Goal: Task Accomplishment & Management: Use online tool/utility

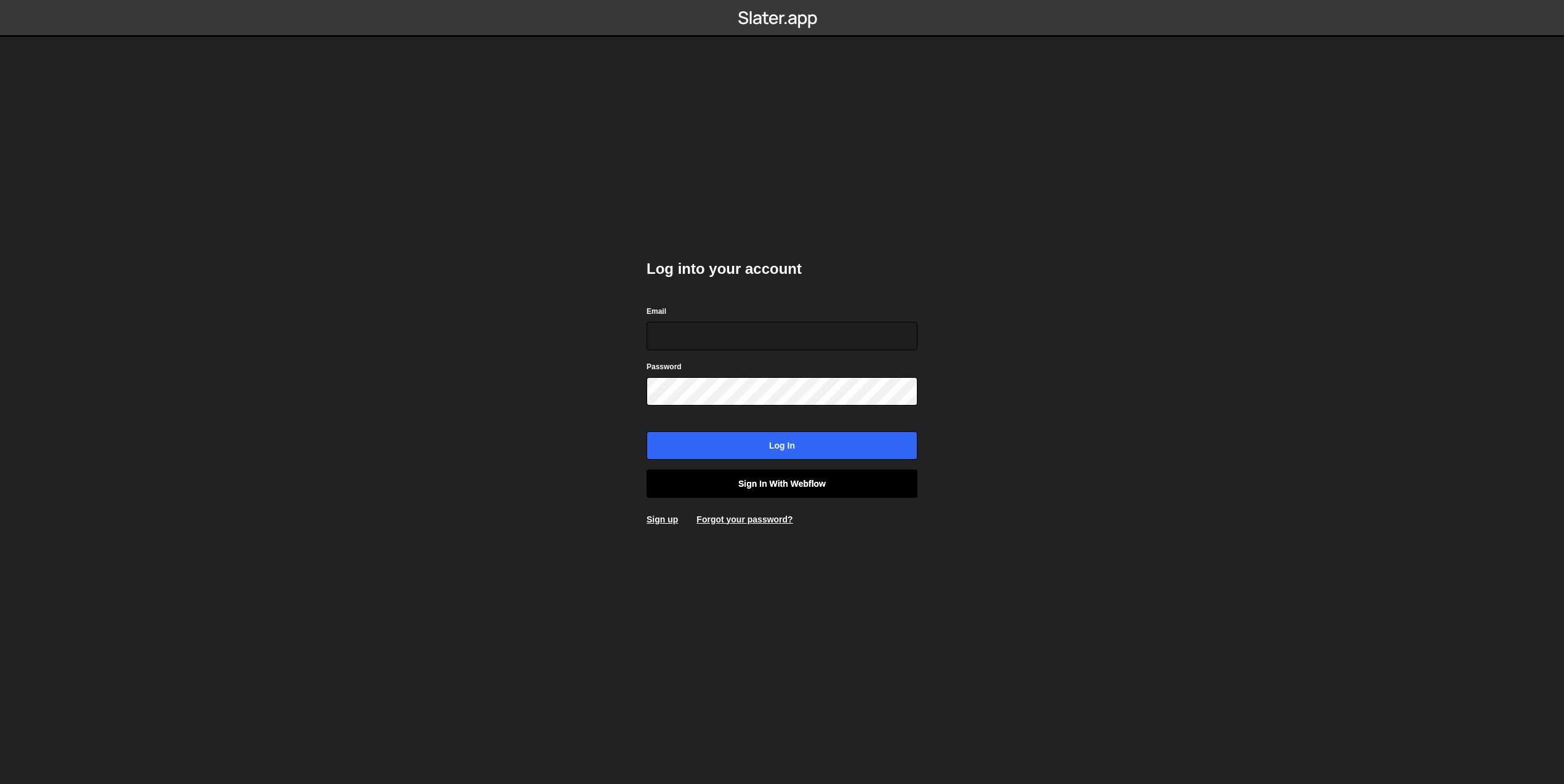
click at [847, 487] on link "Sign in with Webflow" at bounding box center [782, 483] width 271 height 28
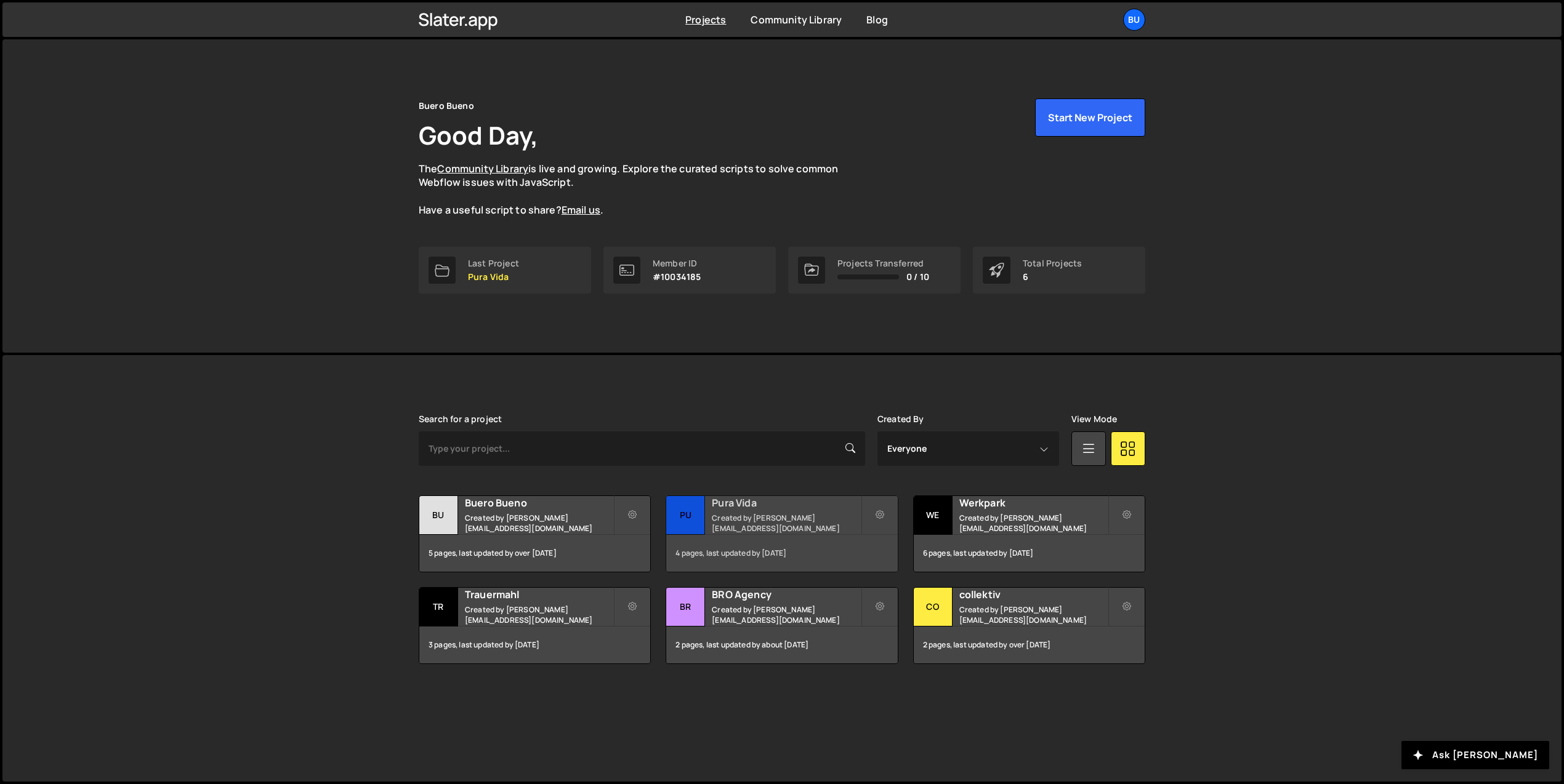
click at [747, 524] on small "Created by janlindauer@unoduo.ch" at bounding box center [786, 522] width 149 height 21
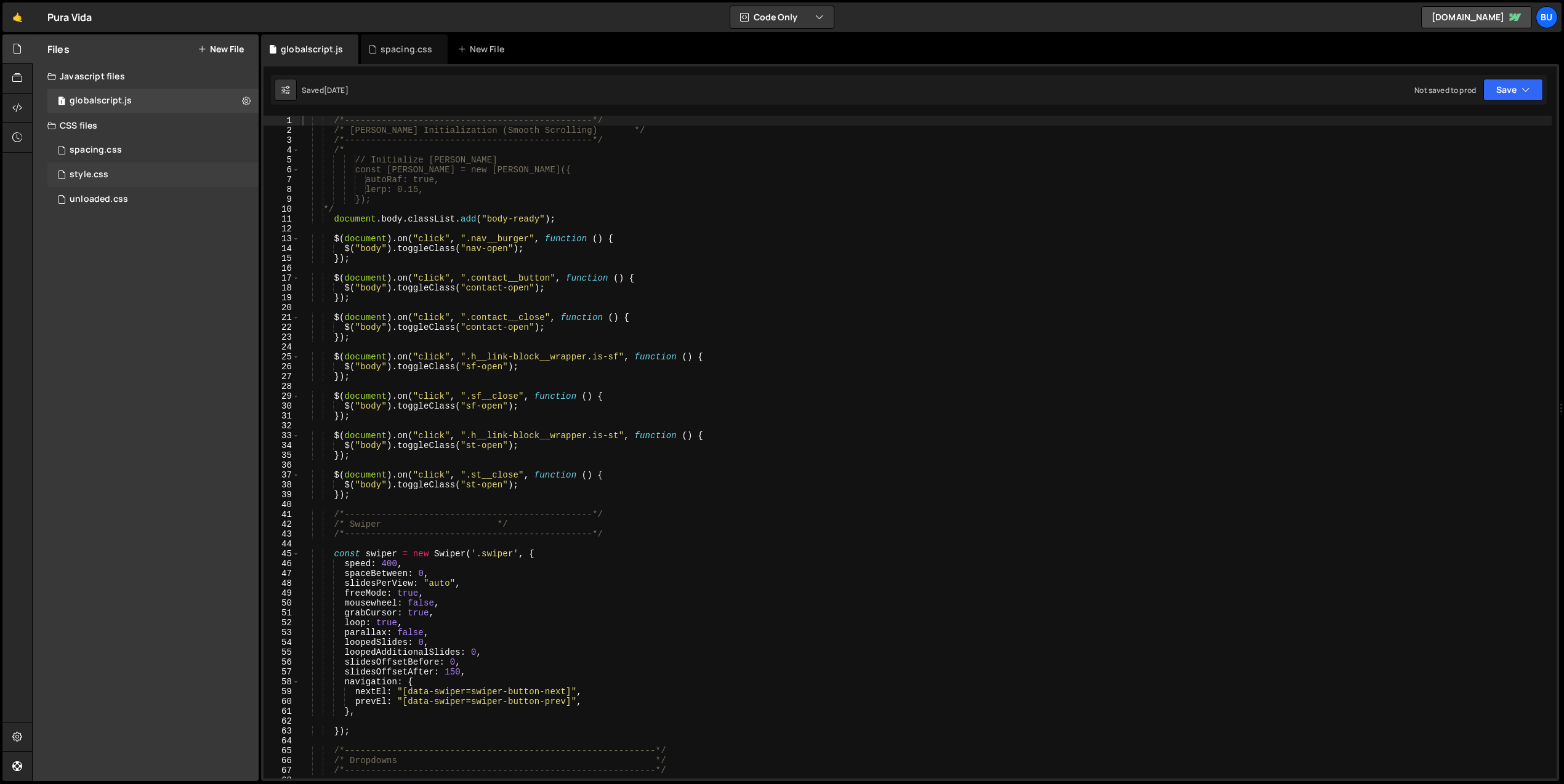
click at [112, 168] on div "style.css 0" at bounding box center [153, 175] width 211 height 25
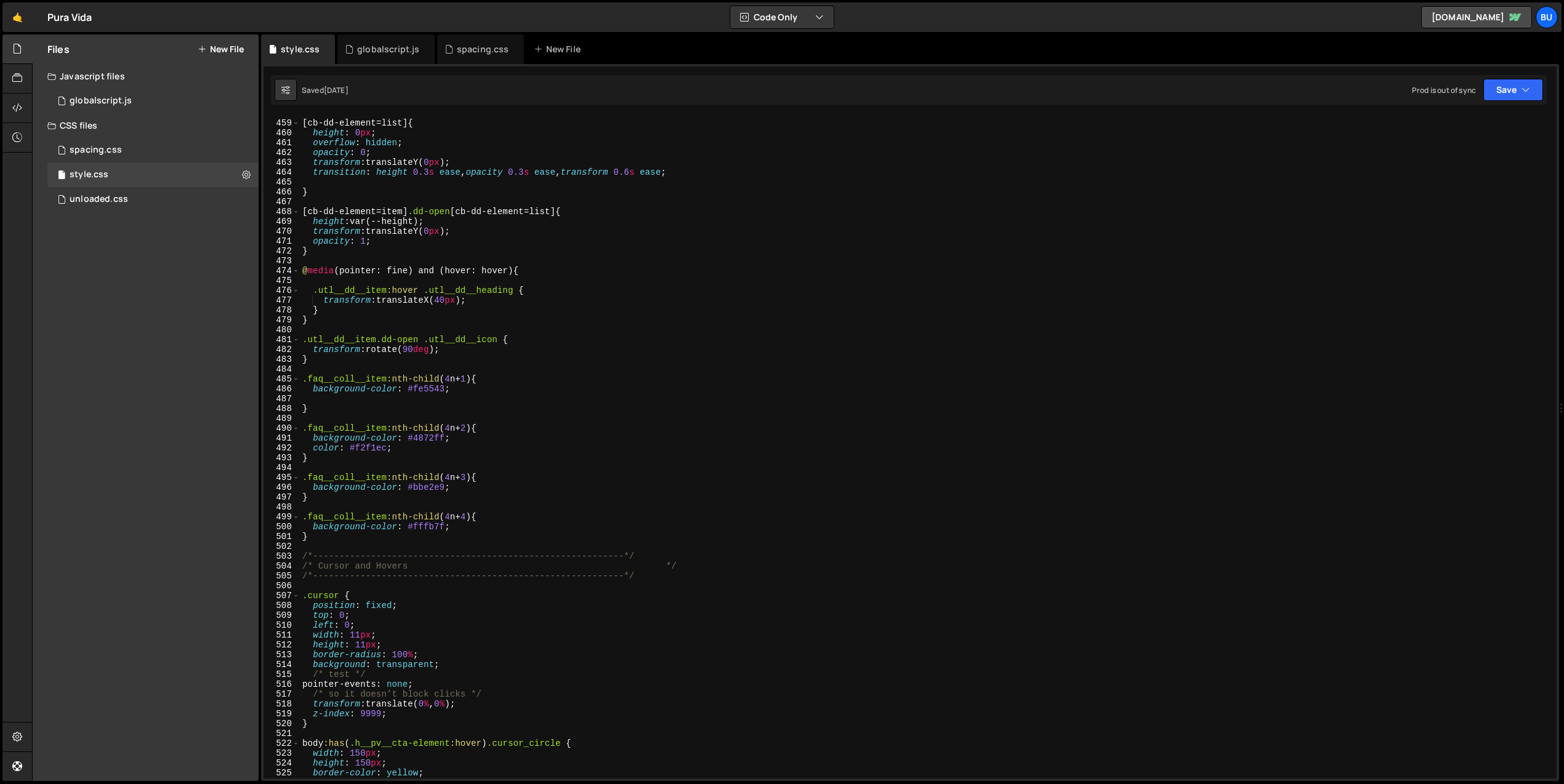
scroll to position [4507, 0]
type textarea "/*-----------------------------------------------------------*/"
drag, startPoint x: 307, startPoint y: 555, endPoint x: 297, endPoint y: 555, distance: 10.0
click at [297, 555] on div "/*-----------------------------------------------------------*/ 458 459 460 461…" at bounding box center [910, 446] width 1293 height 662
click at [312, 370] on div "[ cb-dd-element = list ] { height : 0 px ; overflow : hidden ; opacity : 0 ; tr…" at bounding box center [926, 449] width 1252 height 682
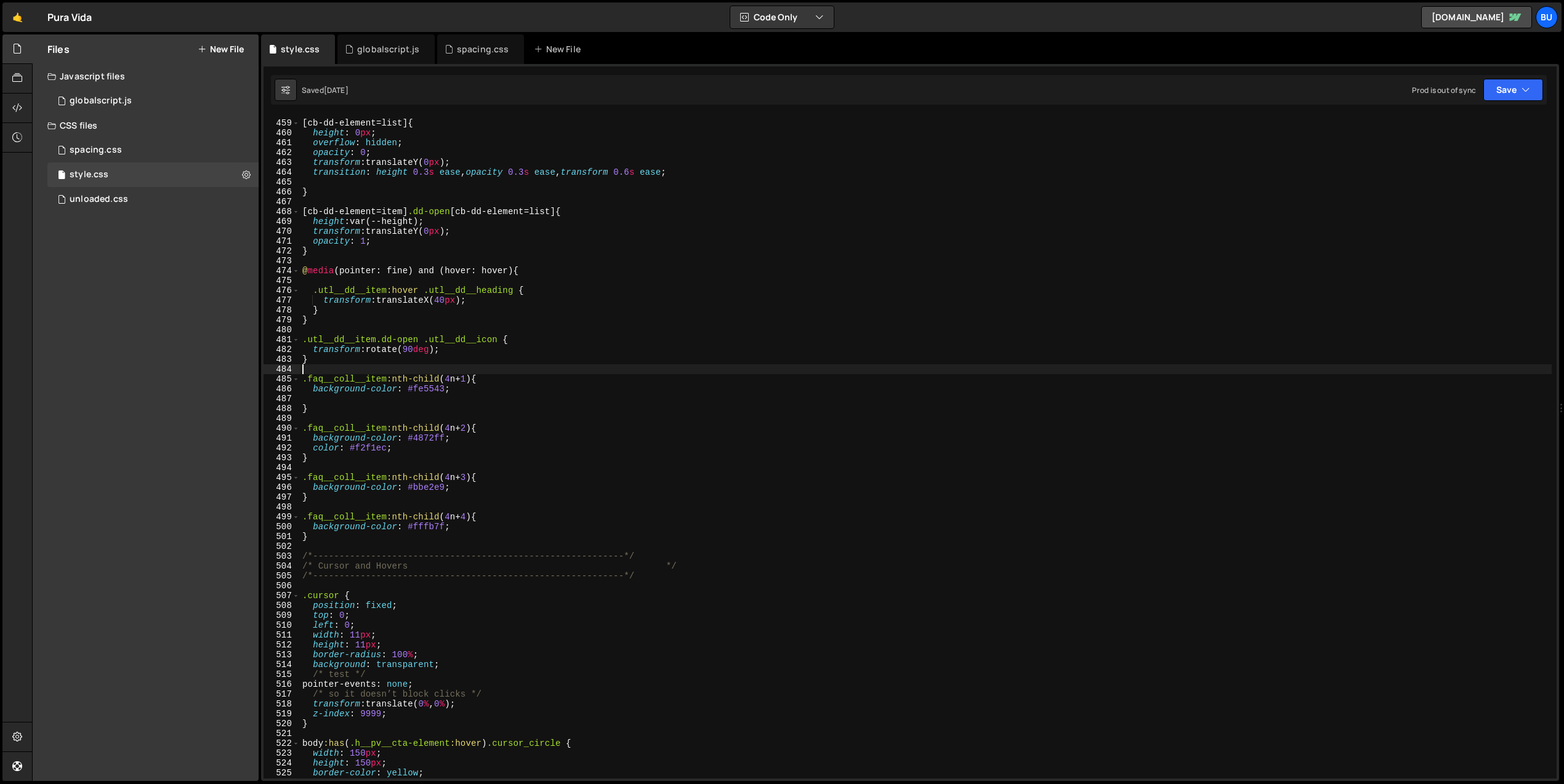
paste textarea "/*"
drag, startPoint x: 661, startPoint y: 566, endPoint x: 669, endPoint y: 565, distance: 8.1
click at [669, 565] on div "[ cb-dd-element = list ] { height : 0 px ; overflow : hidden ; opacity : 0 ; tr…" at bounding box center [926, 449] width 1252 height 682
type textarea "/* Cursor and Hovers */"
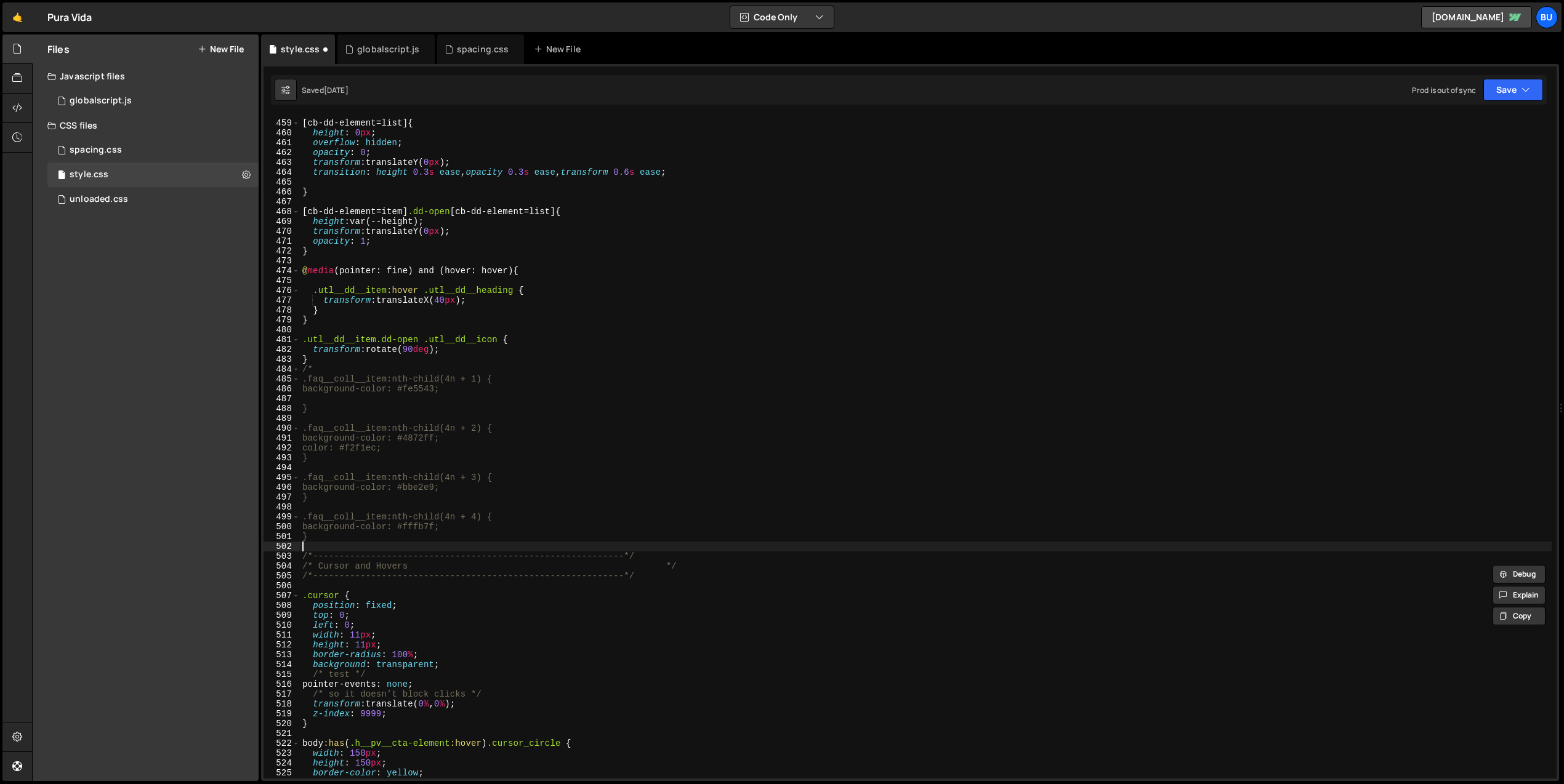
click at [312, 545] on div "[ cb-dd-element = list ] { height : 0 px ; overflow : hidden ; opacity : 0 ; tr…" at bounding box center [926, 449] width 1252 height 682
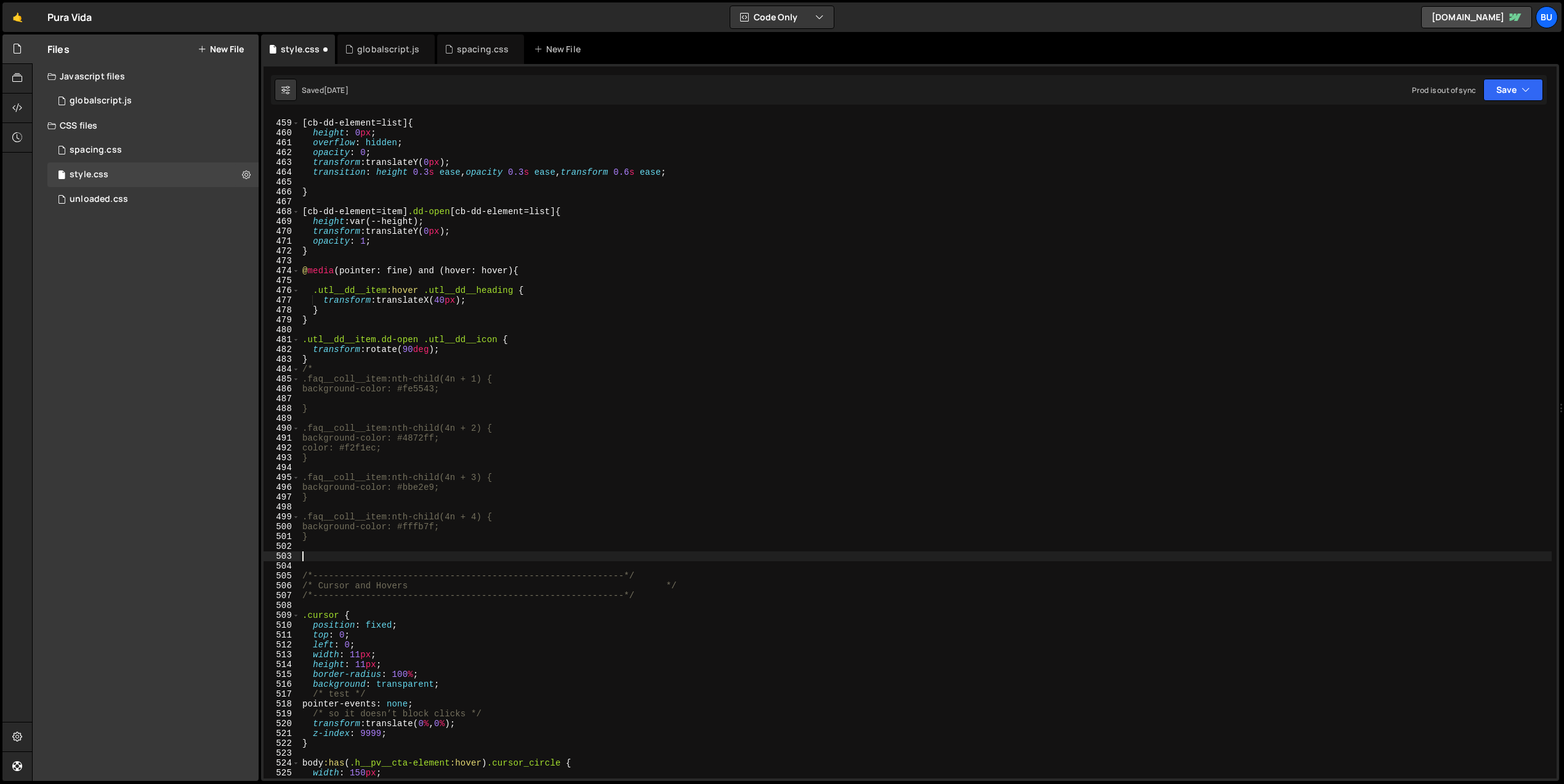
paste textarea "*/"
type textarea "*/"
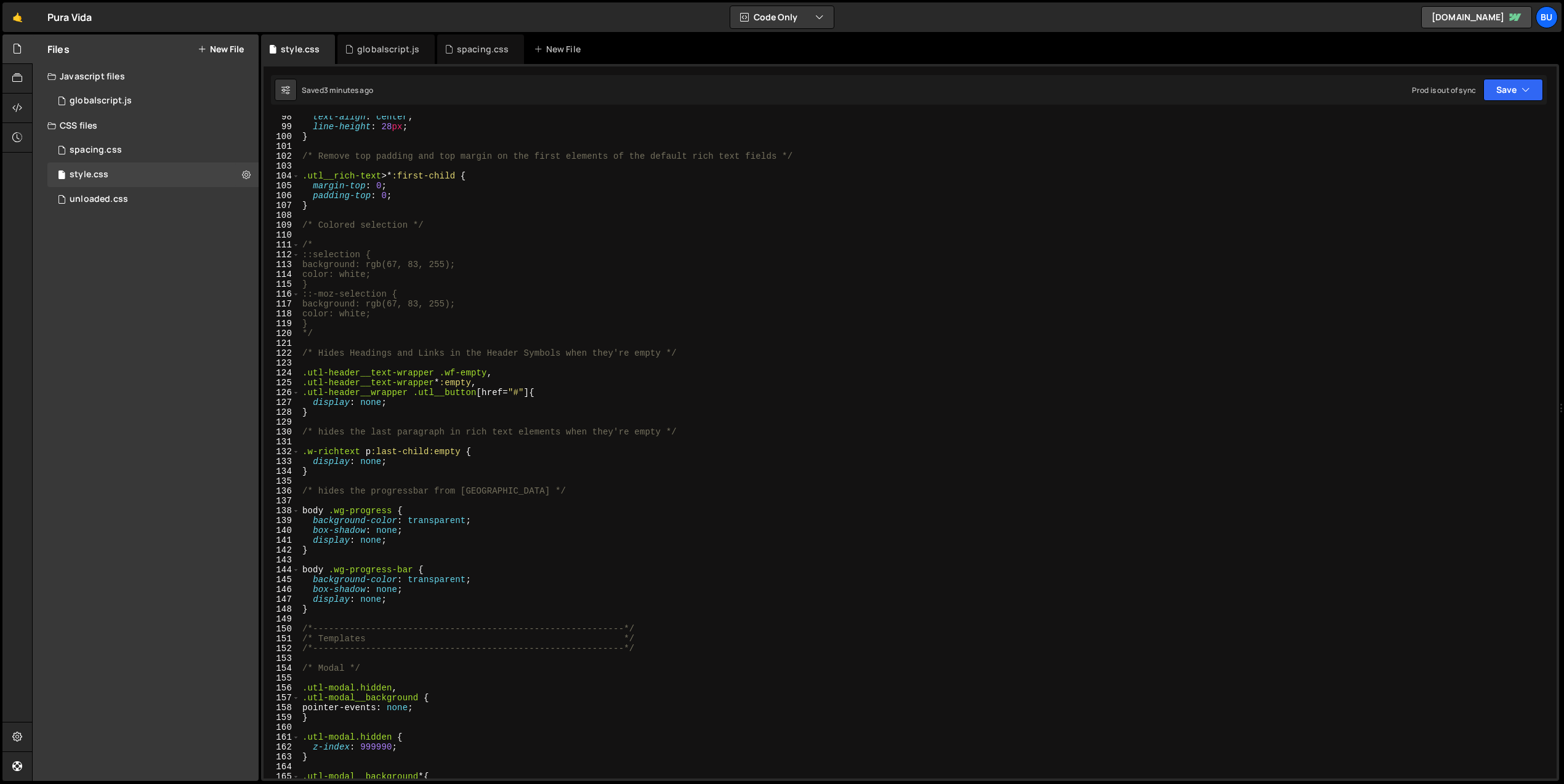
scroll to position [978, 0]
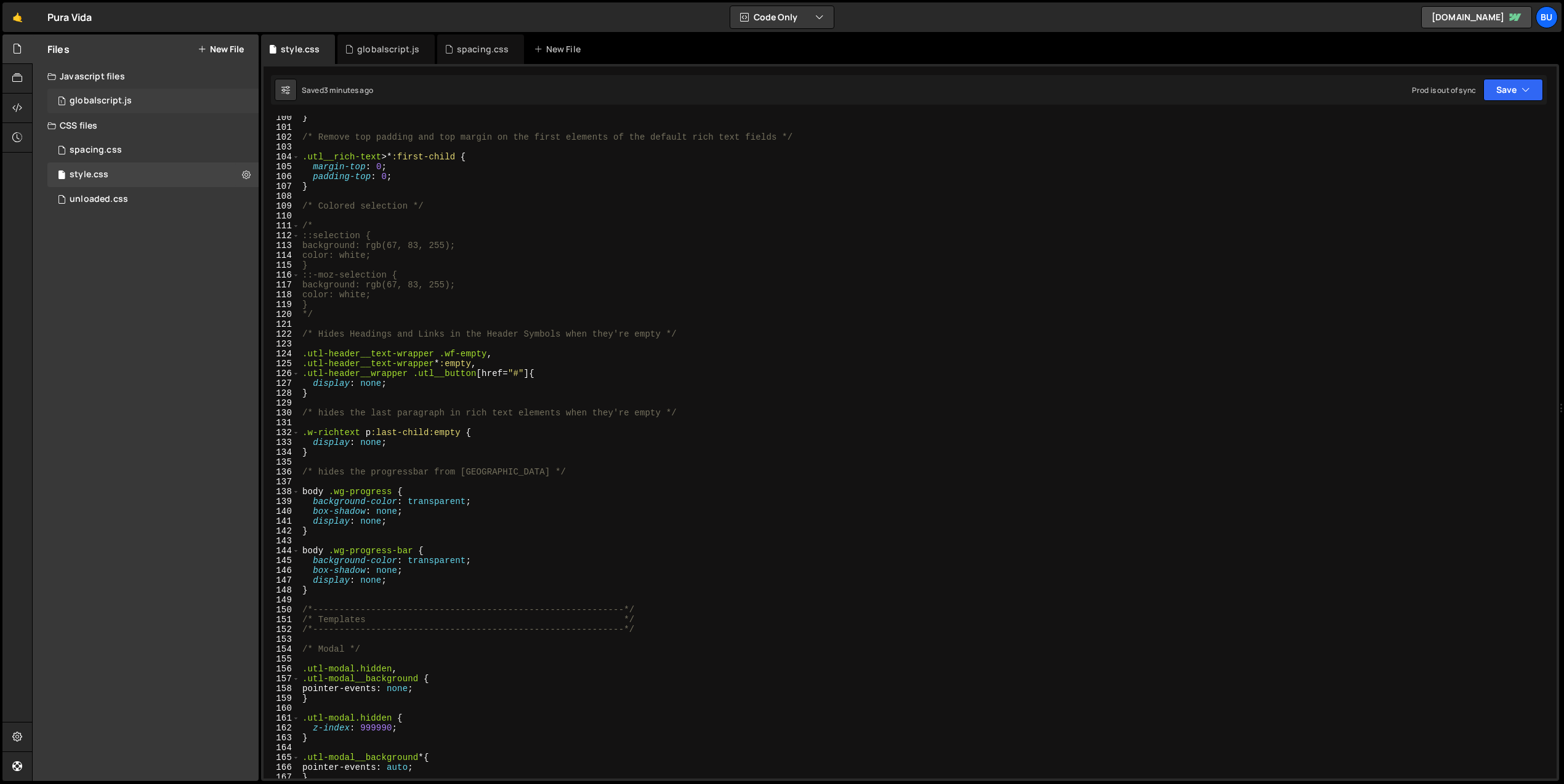
click at [128, 98] on div "globalscript.js" at bounding box center [100, 101] width 62 height 11
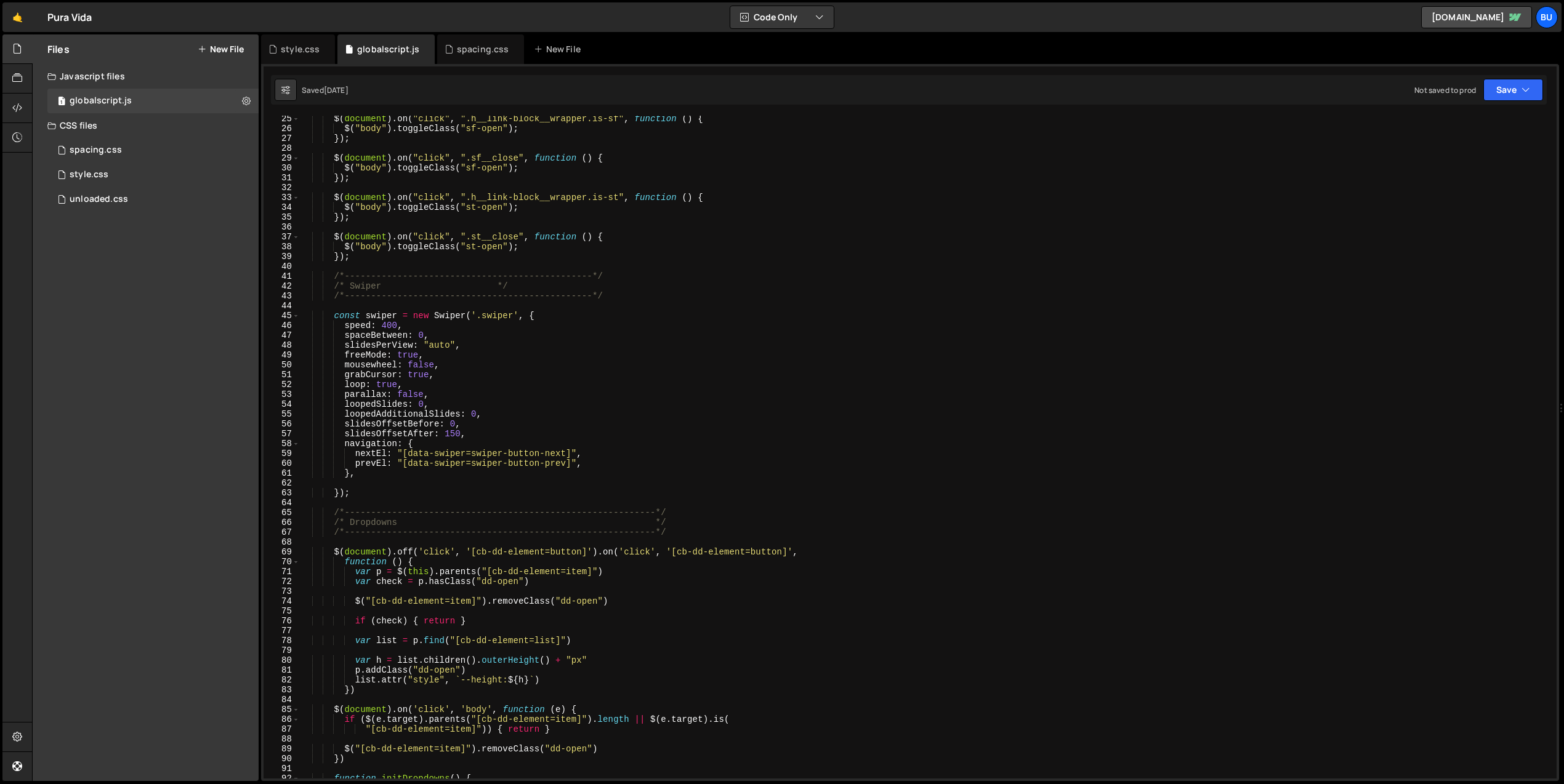
scroll to position [239, 0]
drag, startPoint x: 453, startPoint y: 342, endPoint x: 422, endPoint y: 343, distance: 31.0
click at [422, 343] on div "$ ( document ) . on ( "click" , ".h__link-block__wrapper.is-sf" , function ( ) …" at bounding box center [926, 455] width 1252 height 682
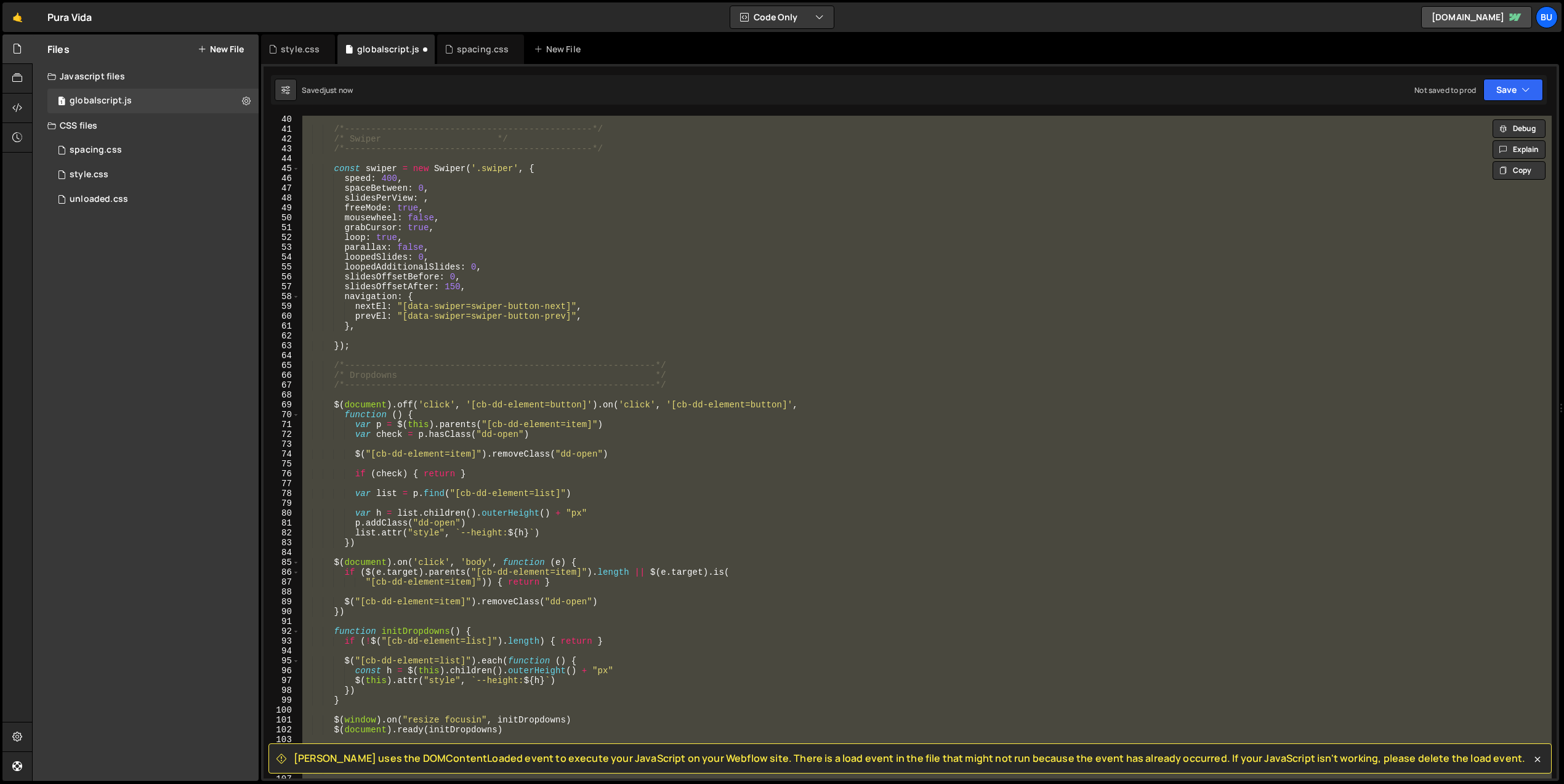
scroll to position [0, 0]
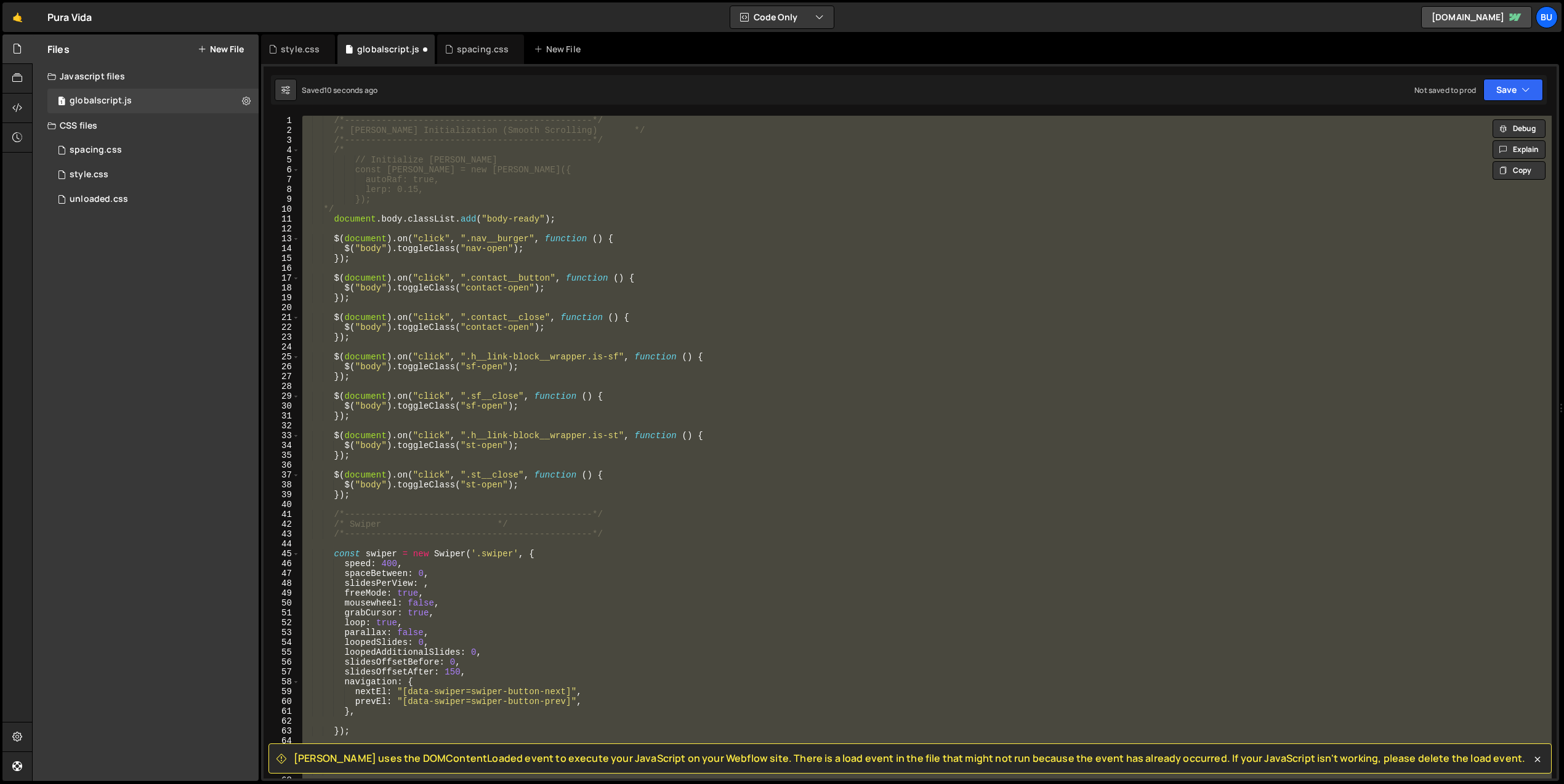
type textarea "slidesPerView: "auto","
